Goal: Navigation & Orientation: Find specific page/section

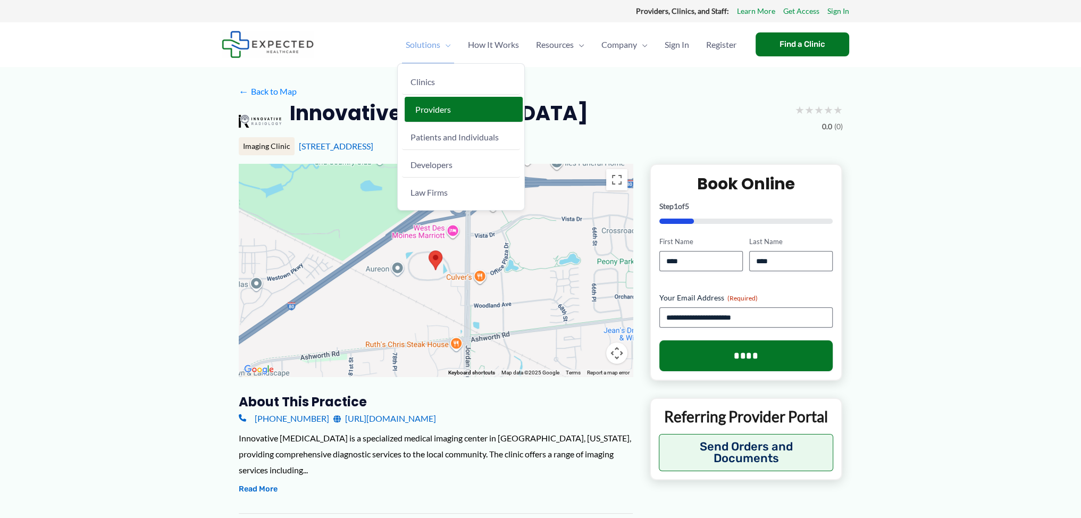
click at [436, 103] on link "Providers" at bounding box center [464, 110] width 118 height 26
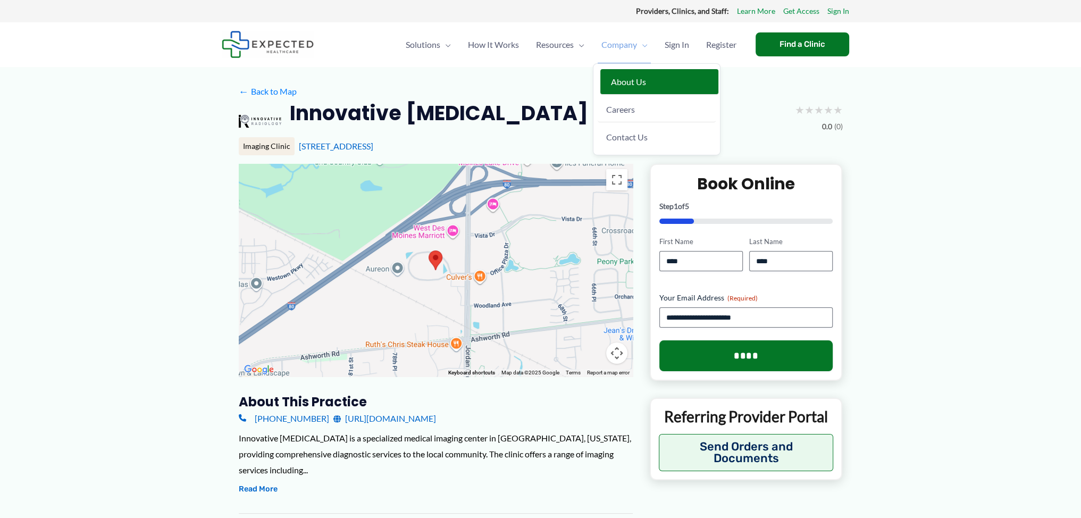
click at [638, 70] on link "About Us" at bounding box center [659, 82] width 118 height 26
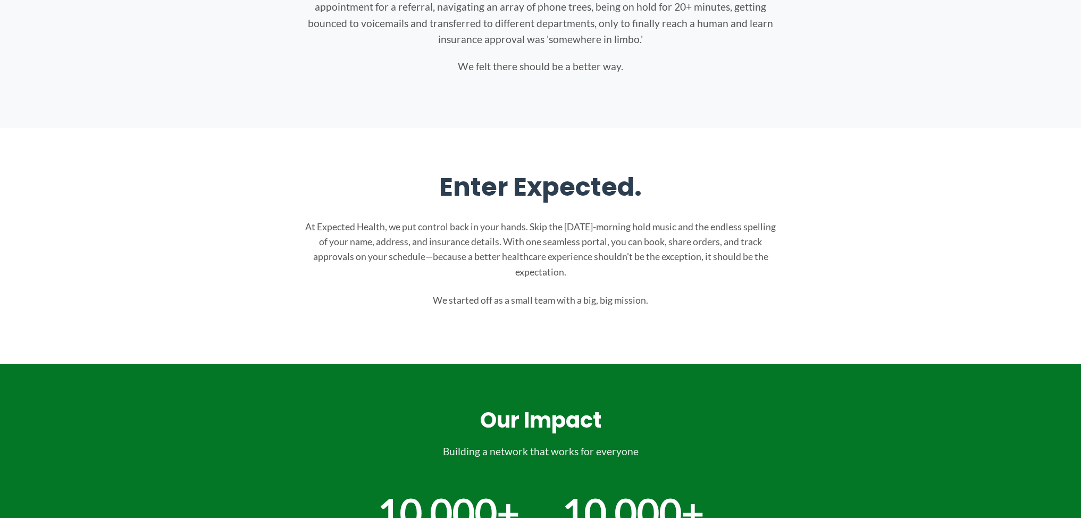
scroll to position [106, 0]
